Goal: Information Seeking & Learning: Learn about a topic

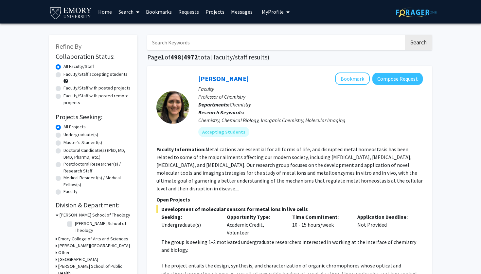
click at [240, 13] on link "Messages" at bounding box center [242, 11] width 28 height 23
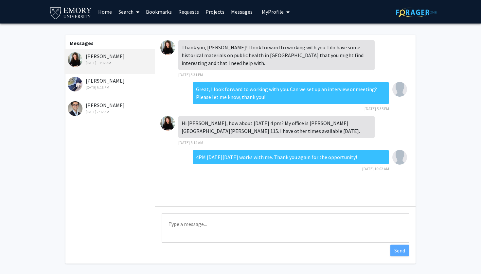
click at [197, 226] on textarea "Type a message" at bounding box center [285, 227] width 247 height 29
type textarea "H"
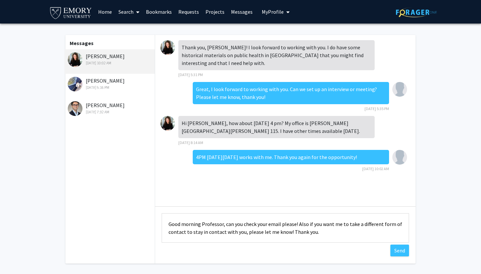
drag, startPoint x: 230, startPoint y: 227, endPoint x: 223, endPoint y: 227, distance: 6.9
click at [223, 227] on textarea "Good morning Professor, can you check your email please! Also if you want me to…" at bounding box center [285, 227] width 247 height 29
click at [326, 234] on textarea "Good morning Professor, may you check your email please! Also if you want me to…" at bounding box center [285, 227] width 247 height 29
type textarea "Good morning Professor, may you check your email please! Also if you want me to…"
click at [399, 256] on button "Send" at bounding box center [399, 251] width 19 height 12
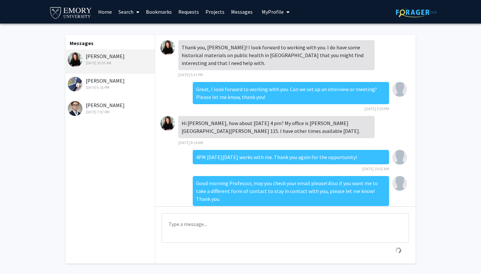
scroll to position [9, 0]
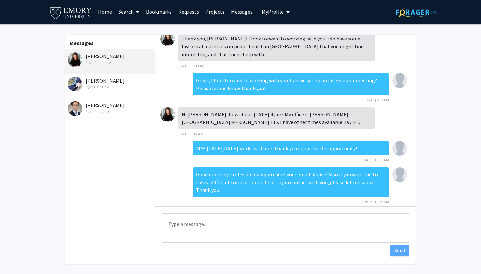
click at [130, 89] on div "[DATE] 5:16 PM" at bounding box center [110, 88] width 85 height 6
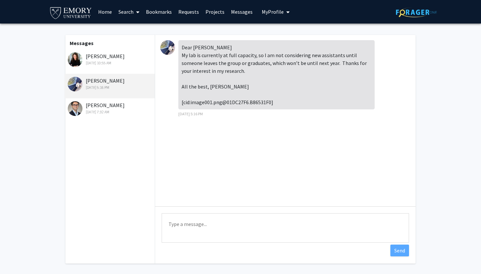
click at [125, 111] on div "[DATE] 7:32 AM" at bounding box center [110, 112] width 85 height 6
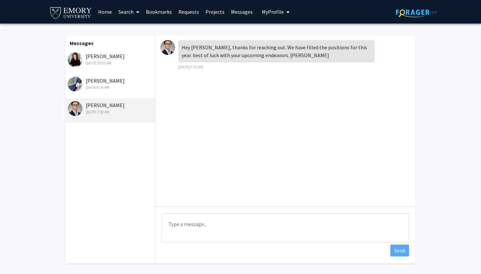
click at [166, 45] on img at bounding box center [167, 47] width 15 height 15
click at [221, 19] on link "Projects" at bounding box center [215, 11] width 26 height 23
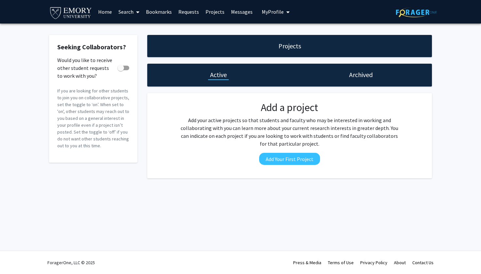
click at [202, 15] on link "Projects" at bounding box center [215, 11] width 26 height 23
click at [108, 9] on link "Home" at bounding box center [105, 11] width 20 height 23
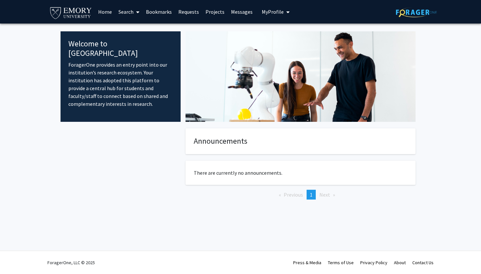
click at [182, 12] on link "Requests" at bounding box center [188, 11] width 27 height 23
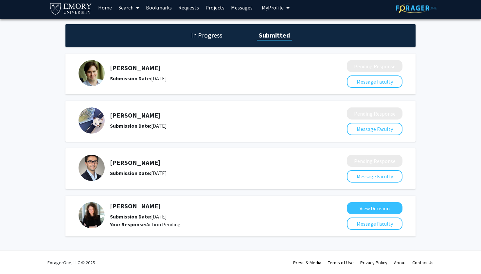
scroll to position [5, 0]
click at [359, 209] on button "View Decision" at bounding box center [375, 208] width 56 height 12
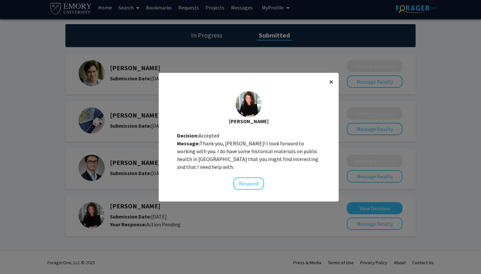
click at [327, 91] on button "×" at bounding box center [331, 82] width 15 height 18
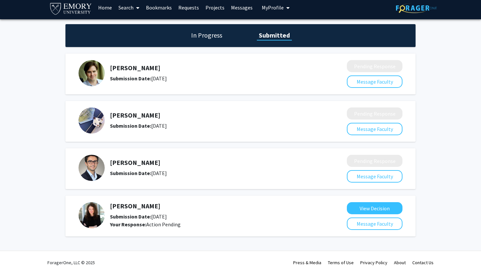
click at [86, 215] on img at bounding box center [91, 215] width 26 height 26
click at [218, 10] on link "Projects" at bounding box center [215, 7] width 26 height 23
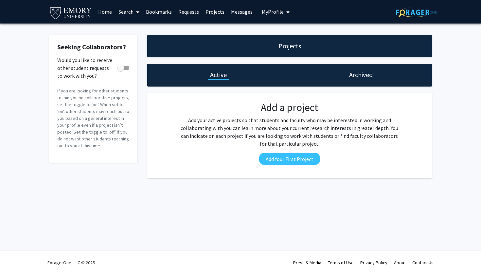
click at [332, 82] on div "Archived" at bounding box center [360, 75] width 142 height 23
click at [130, 14] on link "Search" at bounding box center [128, 11] width 27 height 23
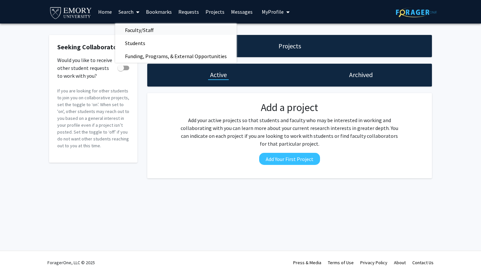
click at [134, 30] on span "Faculty/Staff" at bounding box center [139, 30] width 48 height 13
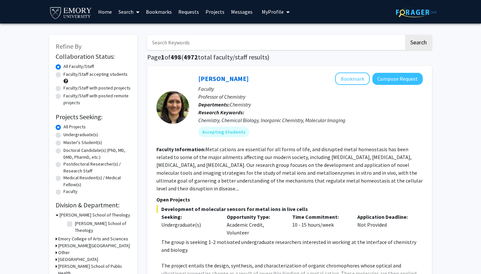
click at [63, 134] on label "Undergraduate(s)" at bounding box center [80, 134] width 35 height 7
click at [63, 134] on input "Undergraduate(s)" at bounding box center [65, 133] width 4 height 4
radio input "true"
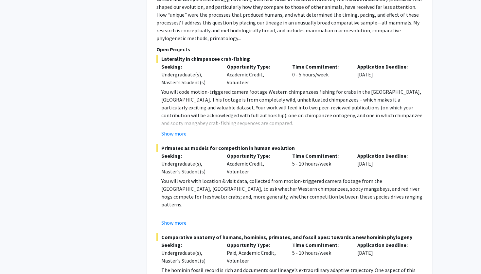
scroll to position [1113, 0]
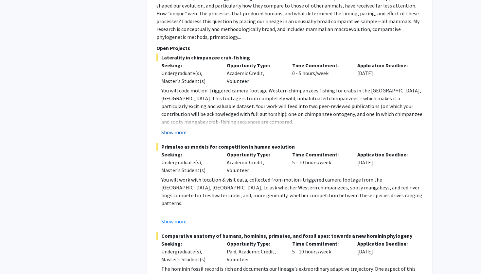
click at [178, 128] on button "Show more" at bounding box center [173, 132] width 25 height 8
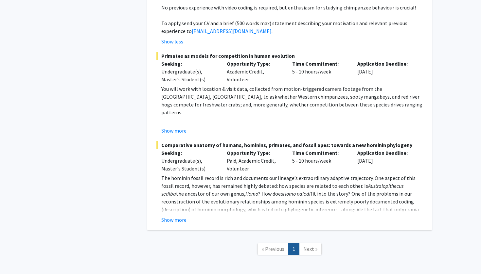
scroll to position [1253, 0]
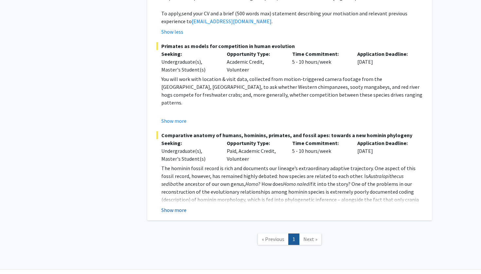
click at [175, 206] on button "Show more" at bounding box center [173, 210] width 25 height 8
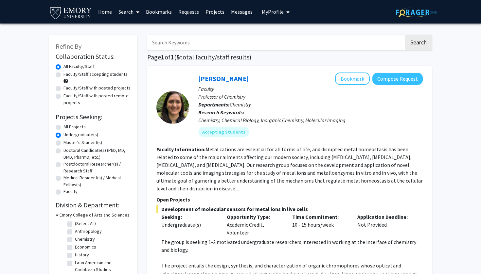
scroll to position [0, 0]
click at [63, 128] on label "All Projects" at bounding box center [74, 127] width 22 height 7
click at [63, 128] on input "All Projects" at bounding box center [65, 126] width 4 height 4
radio input "true"
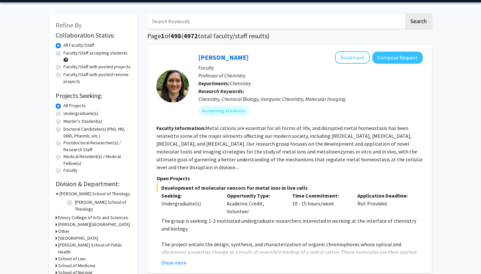
scroll to position [21, 0]
click at [66, 214] on h3 "Emory College of Arts and Sciences" at bounding box center [93, 217] width 70 height 7
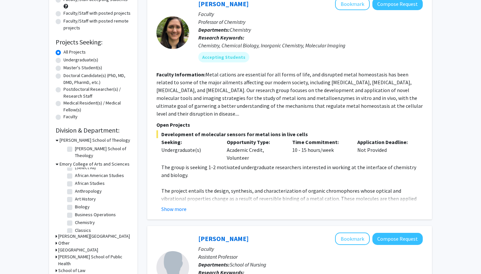
scroll to position [14, 0]
click at [75, 194] on label "Biology" at bounding box center [82, 197] width 15 height 7
click at [75, 194] on input "Biology" at bounding box center [77, 196] width 4 height 4
checkbox input "true"
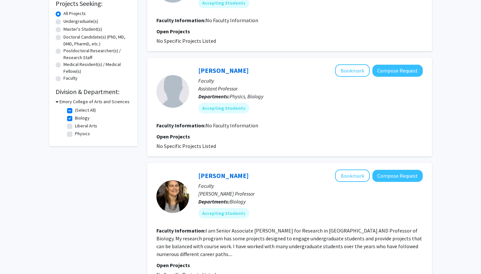
scroll to position [94, 0]
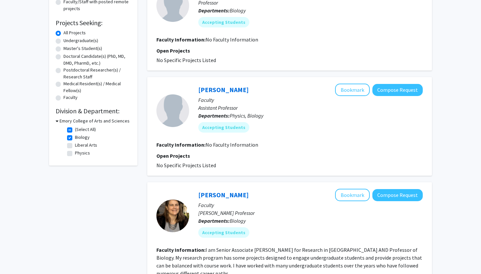
click at [96, 124] on h3 "Emory College of Arts and Sciences" at bounding box center [95, 121] width 70 height 7
click at [92, 118] on div "Collaboration Status: Collaboration Status All Faculty/Staff Collaboration Stat…" at bounding box center [93, 40] width 75 height 167
click at [92, 121] on h3 "Emory College of Arts and Sciences" at bounding box center [93, 121] width 70 height 7
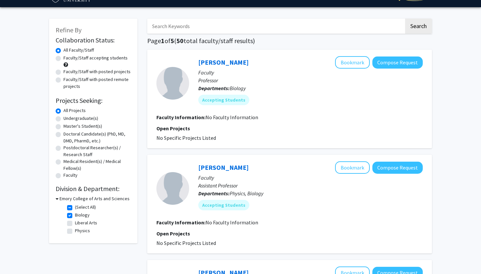
scroll to position [18, 0]
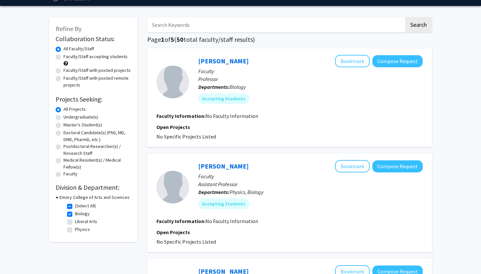
click at [67, 200] on h3 "Emory College of Arts and Sciences" at bounding box center [95, 197] width 70 height 7
click at [67, 195] on h3 "Emory College of Arts and Sciences" at bounding box center [93, 197] width 70 height 7
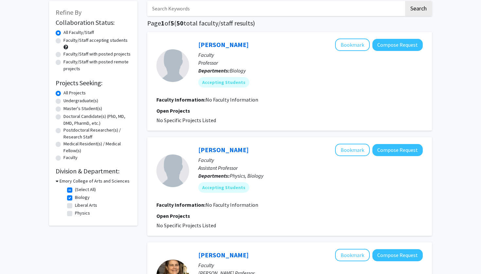
scroll to position [45, 0]
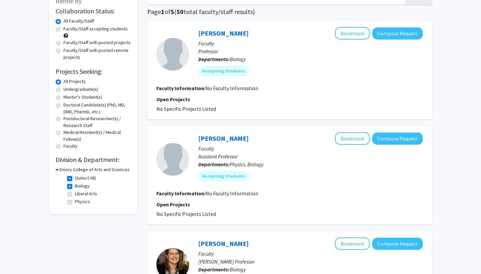
click at [75, 179] on label "(Select All)" at bounding box center [85, 178] width 21 height 7
click at [75, 179] on input "(Select All)" at bounding box center [77, 177] width 4 height 4
checkbox input "false"
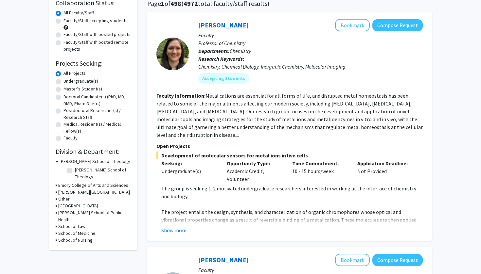
scroll to position [53, 0]
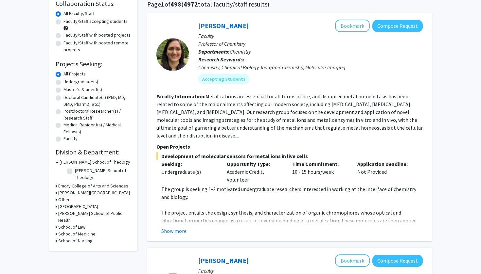
click at [77, 183] on h3 "Emory College of Arts and Sciences" at bounding box center [93, 186] width 70 height 7
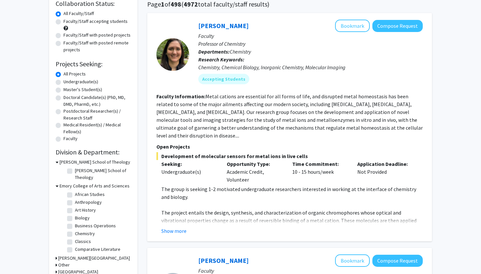
scroll to position [13, 0]
click at [75, 202] on label "Anthropology" at bounding box center [88, 205] width 27 height 7
click at [75, 202] on input "Anthropology" at bounding box center [77, 204] width 4 height 4
checkbox input "true"
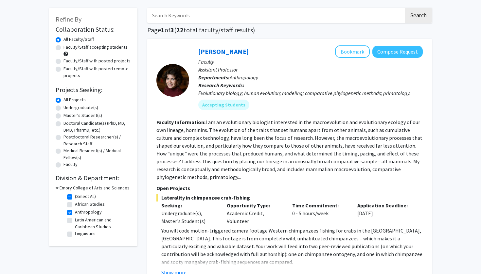
scroll to position [30, 0]
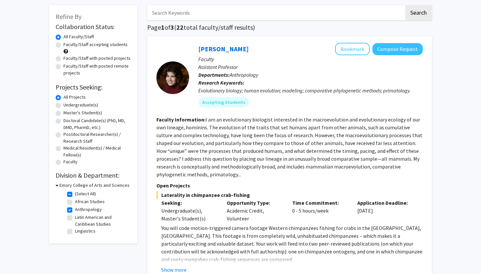
click at [56, 184] on icon at bounding box center [57, 185] width 3 height 7
click at [56, 185] on icon at bounding box center [57, 185] width 2 height 7
click at [75, 196] on label "(Select All)" at bounding box center [85, 194] width 21 height 7
click at [75, 195] on input "(Select All)" at bounding box center [77, 193] width 4 height 4
checkbox input "false"
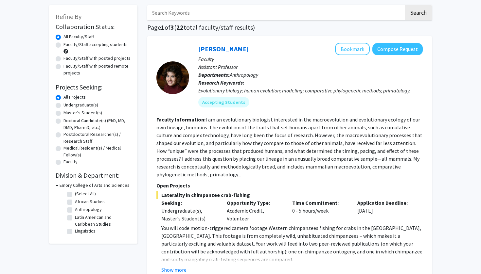
checkbox input "false"
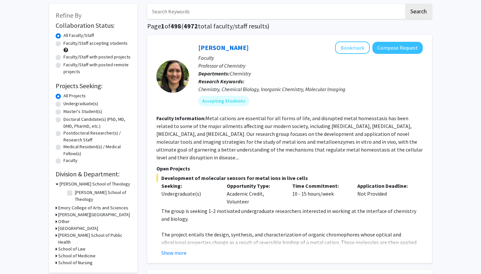
scroll to position [43, 0]
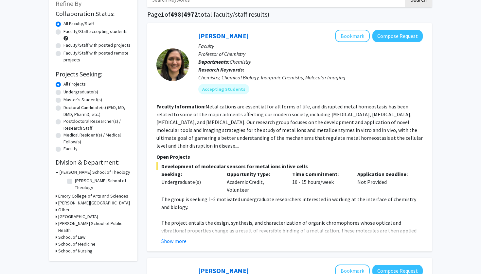
click at [69, 193] on h3 "Emory College of Arts and Sciences" at bounding box center [93, 196] width 70 height 7
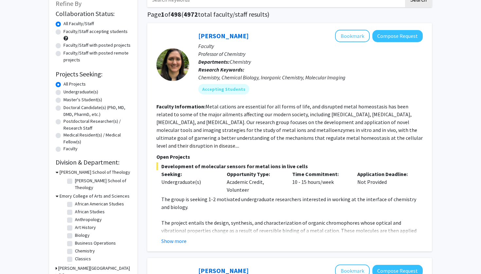
scroll to position [4, 0]
click at [75, 221] on label "Anthropology" at bounding box center [88, 224] width 27 height 7
click at [75, 221] on input "Anthropology" at bounding box center [77, 223] width 4 height 4
checkbox input "true"
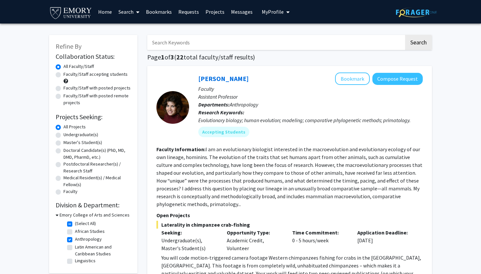
scroll to position [10, 0]
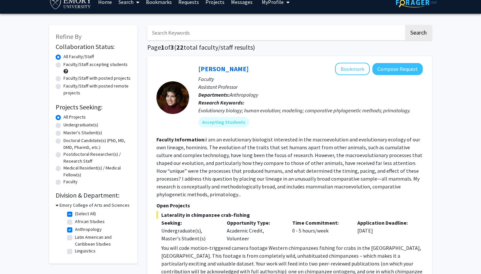
click at [75, 216] on label "(Select All)" at bounding box center [85, 214] width 21 height 7
click at [75, 215] on input "(Select All)" at bounding box center [77, 213] width 4 height 4
checkbox input "false"
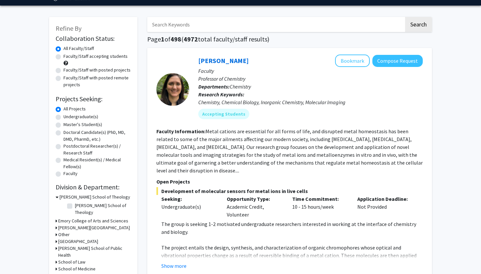
scroll to position [20, 0]
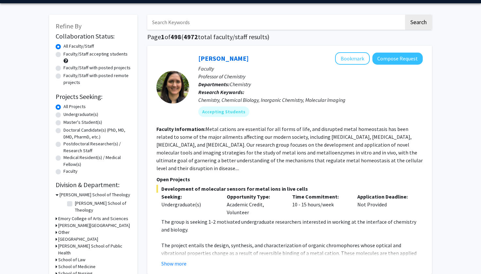
click at [74, 215] on h3 "Emory College of Arts and Sciences" at bounding box center [93, 218] width 70 height 7
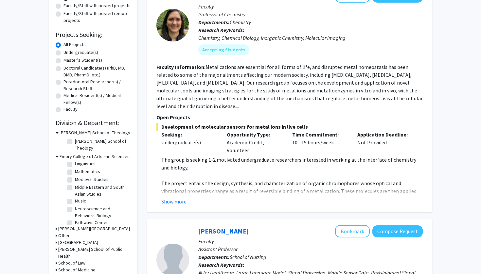
scroll to position [210, 0]
click at [75, 203] on label "Neuroscience and Behavioral Biology" at bounding box center [102, 210] width 54 height 14
click at [75, 203] on input "Neuroscience and Behavioral Biology" at bounding box center [77, 205] width 4 height 4
checkbox input "true"
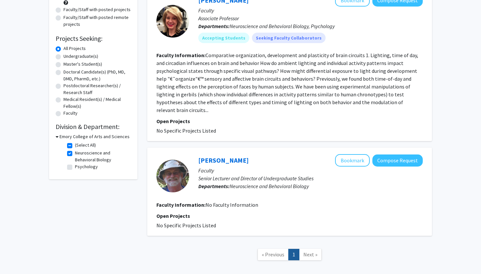
scroll to position [80, 0]
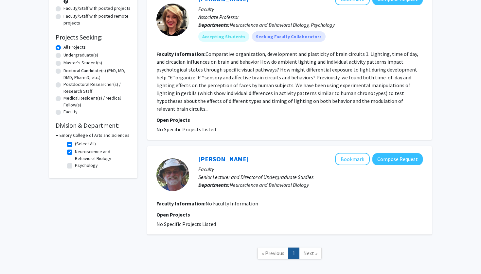
click at [75, 169] on label "Psychology" at bounding box center [86, 165] width 23 height 7
click at [75, 166] on input "Psychology" at bounding box center [77, 164] width 4 height 4
checkbox input "true"
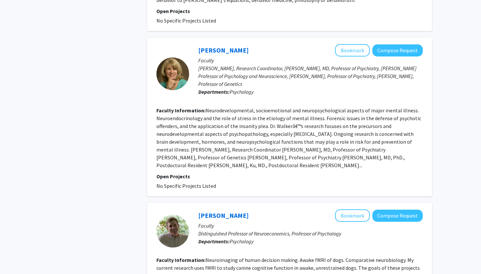
scroll to position [595, 0]
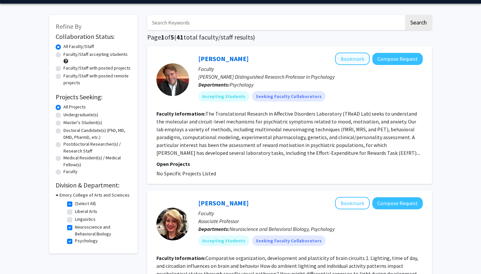
click at [354, 65] on button "Bookmark" at bounding box center [352, 59] width 35 height 12
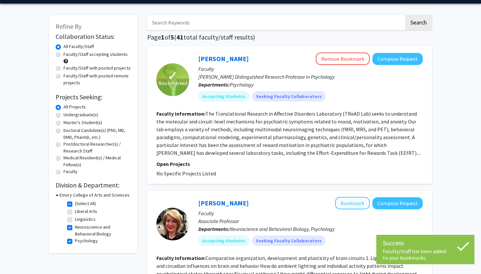
click at [354, 200] on button "Bookmark" at bounding box center [352, 203] width 35 height 12
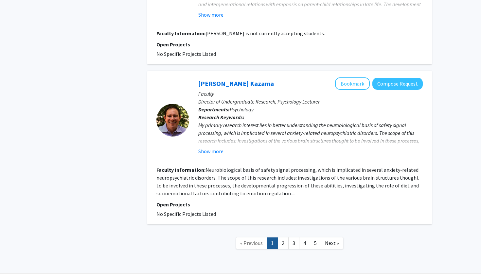
scroll to position [1314, 0]
click at [281, 238] on link "2" at bounding box center [282, 243] width 11 height 11
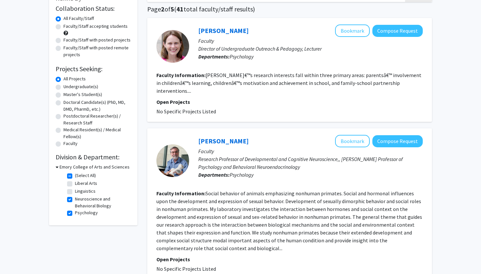
scroll to position [50, 0]
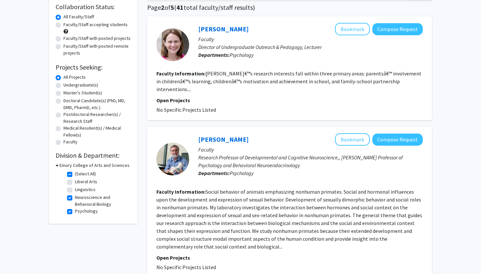
click at [80, 85] on label "Undergraduate(s)" at bounding box center [80, 85] width 35 height 7
click at [68, 85] on input "Undergraduate(s)" at bounding box center [65, 84] width 4 height 4
radio input "true"
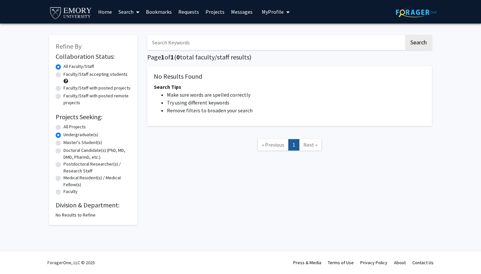
click at [269, 146] on span "« Previous" at bounding box center [273, 145] width 23 height 7
click at [63, 129] on label "All Projects" at bounding box center [74, 127] width 22 height 7
click at [63, 128] on input "All Projects" at bounding box center [65, 126] width 4 height 4
radio input "true"
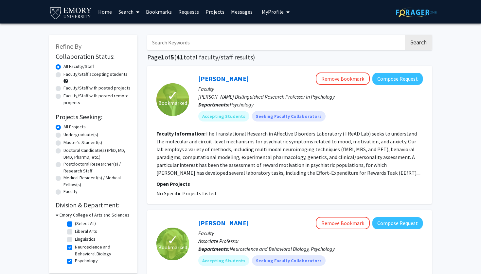
scroll to position [13, 0]
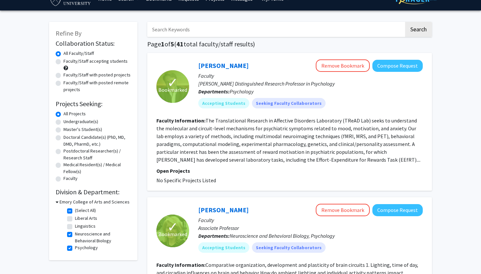
click at [75, 210] on label "(Select All)" at bounding box center [85, 210] width 21 height 7
click at [75, 210] on input "(Select All)" at bounding box center [77, 209] width 4 height 4
checkbox input "false"
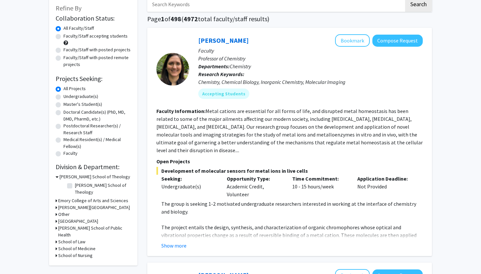
scroll to position [47, 0]
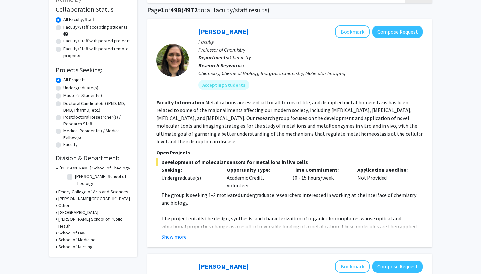
click at [94, 216] on h3 "[PERSON_NAME] School of Public Health" at bounding box center [94, 223] width 73 height 14
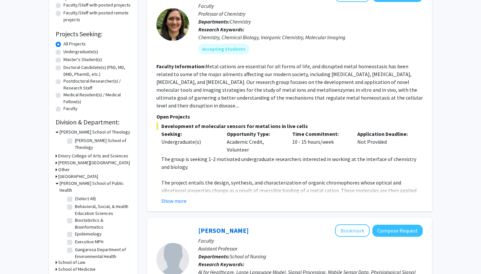
scroll to position [85, 0]
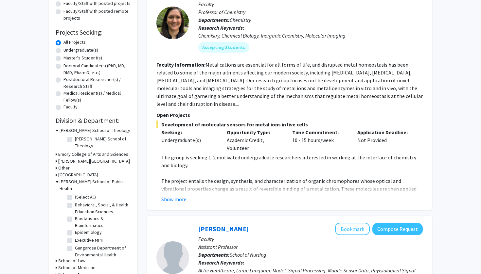
click at [90, 151] on h3 "Emory College of Arts and Sciences" at bounding box center [93, 154] width 70 height 7
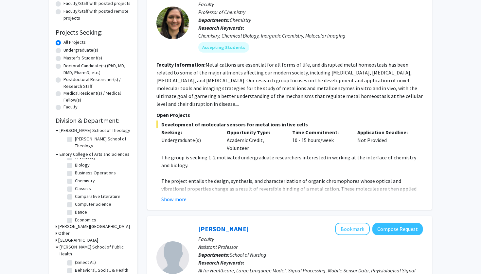
scroll to position [27, 0]
click at [75, 172] on label "Biology" at bounding box center [82, 175] width 15 height 7
click at [75, 172] on input "Biology" at bounding box center [77, 174] width 4 height 4
checkbox input "true"
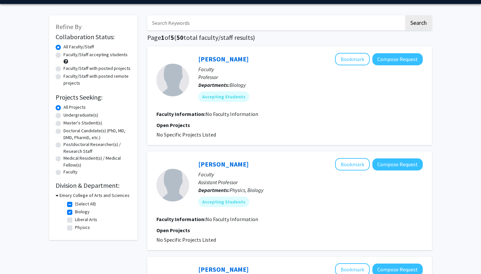
scroll to position [25, 0]
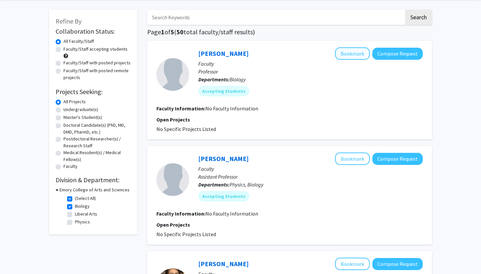
click at [356, 53] on button "Bookmark" at bounding box center [352, 53] width 35 height 12
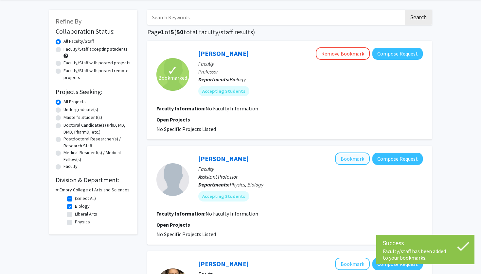
click at [352, 158] on button "Bookmark" at bounding box center [352, 159] width 35 height 12
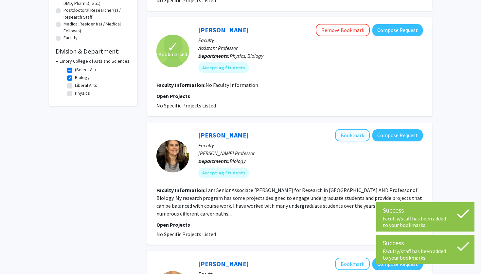
scroll to position [154, 0]
click at [358, 134] on button "Bookmark" at bounding box center [352, 135] width 35 height 12
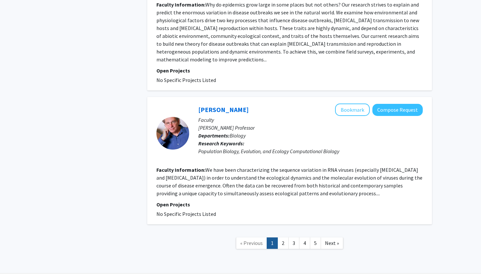
scroll to position [1253, 0]
click at [288, 238] on link "3" at bounding box center [293, 243] width 11 height 11
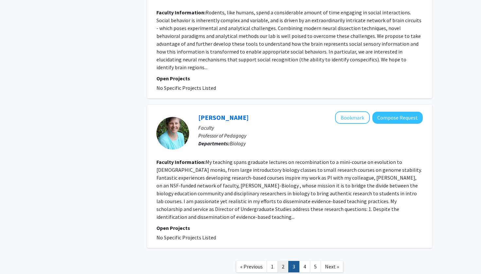
scroll to position [1238, 0]
click at [282, 262] on link "2" at bounding box center [282, 267] width 11 height 11
